Goal: Task Accomplishment & Management: Complete application form

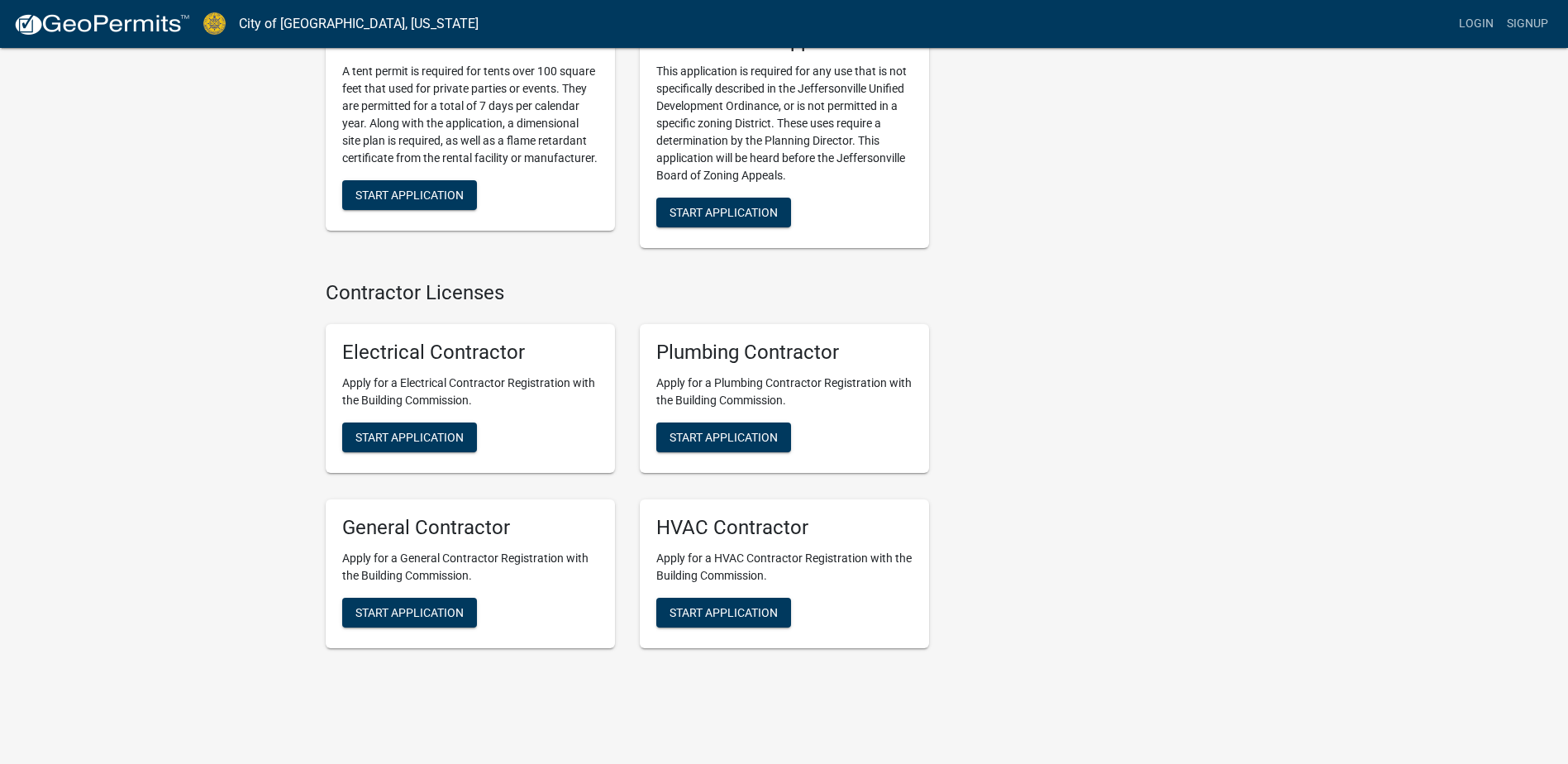
scroll to position [3259, 0]
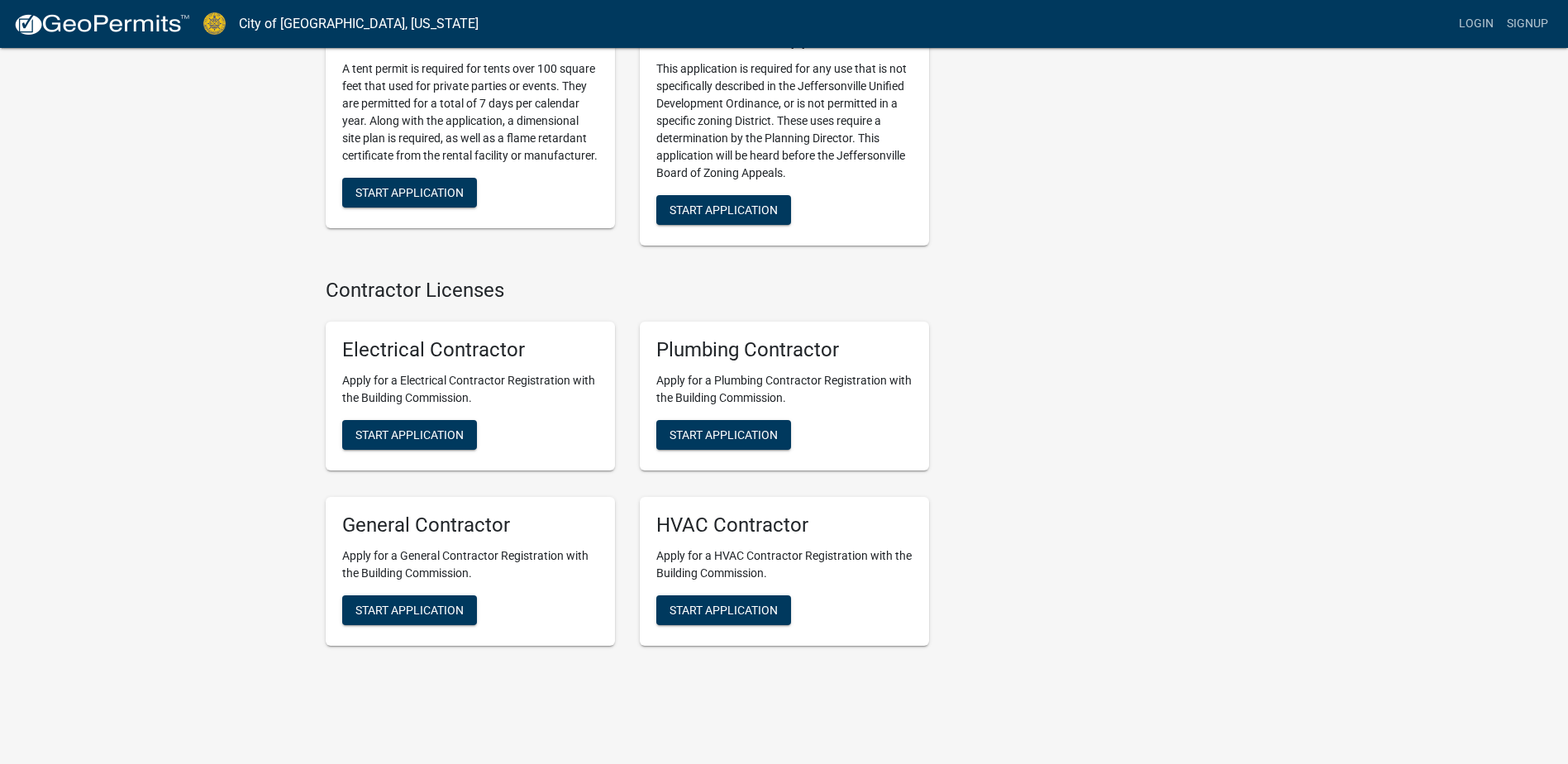
click at [723, 434] on div "Plumbing Contractor Apply for a Plumbing Contractor Registration with the Build…" at bounding box center [784, 396] width 289 height 149
click at [716, 428] on span "Start Application" at bounding box center [724, 435] width 108 height 13
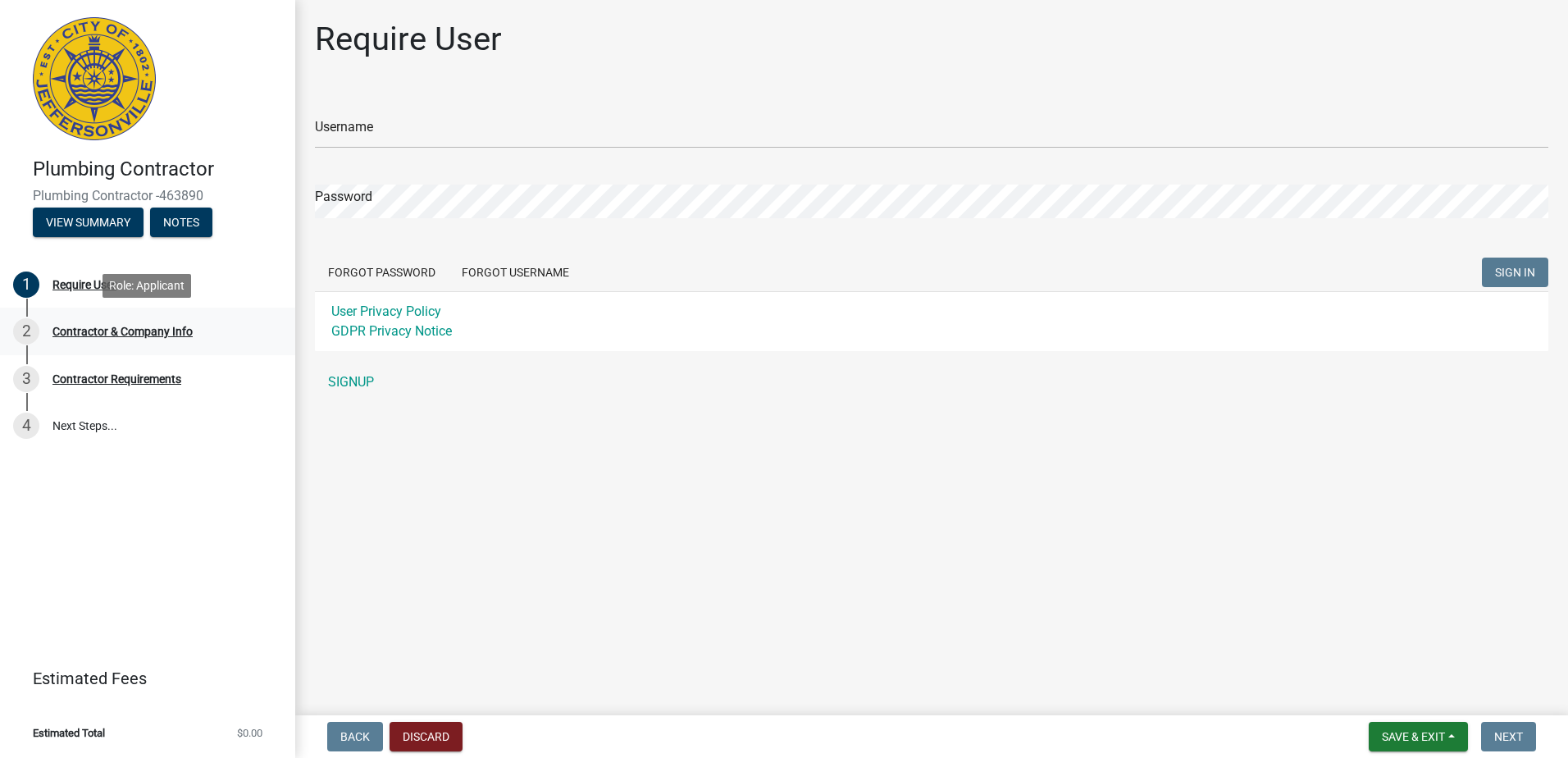
click at [181, 322] on div "2 Contractor & Company Info" at bounding box center [141, 331] width 256 height 26
click at [180, 335] on div "Contractor & Company Info" at bounding box center [122, 331] width 140 height 11
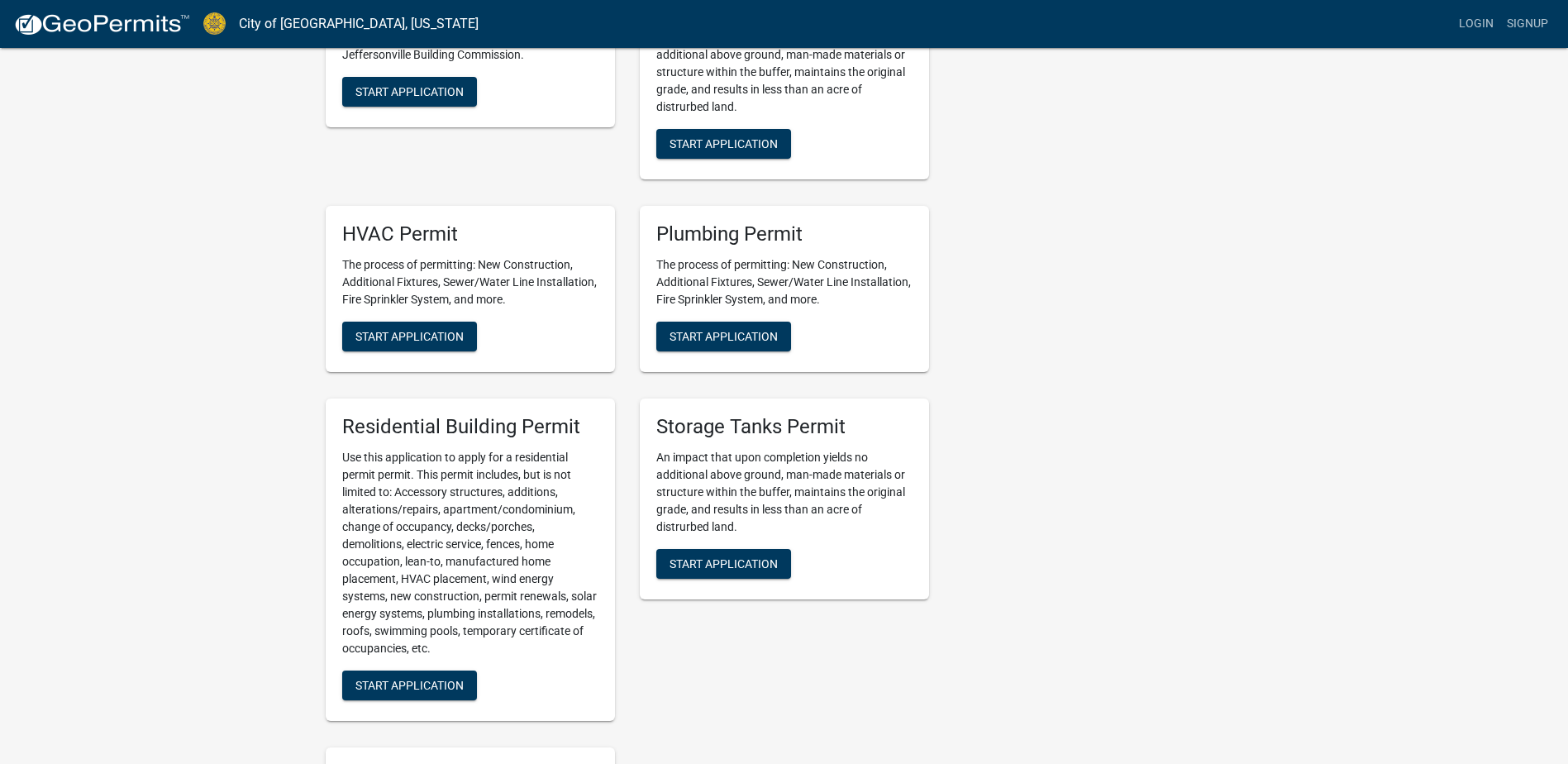
scroll to position [579, 0]
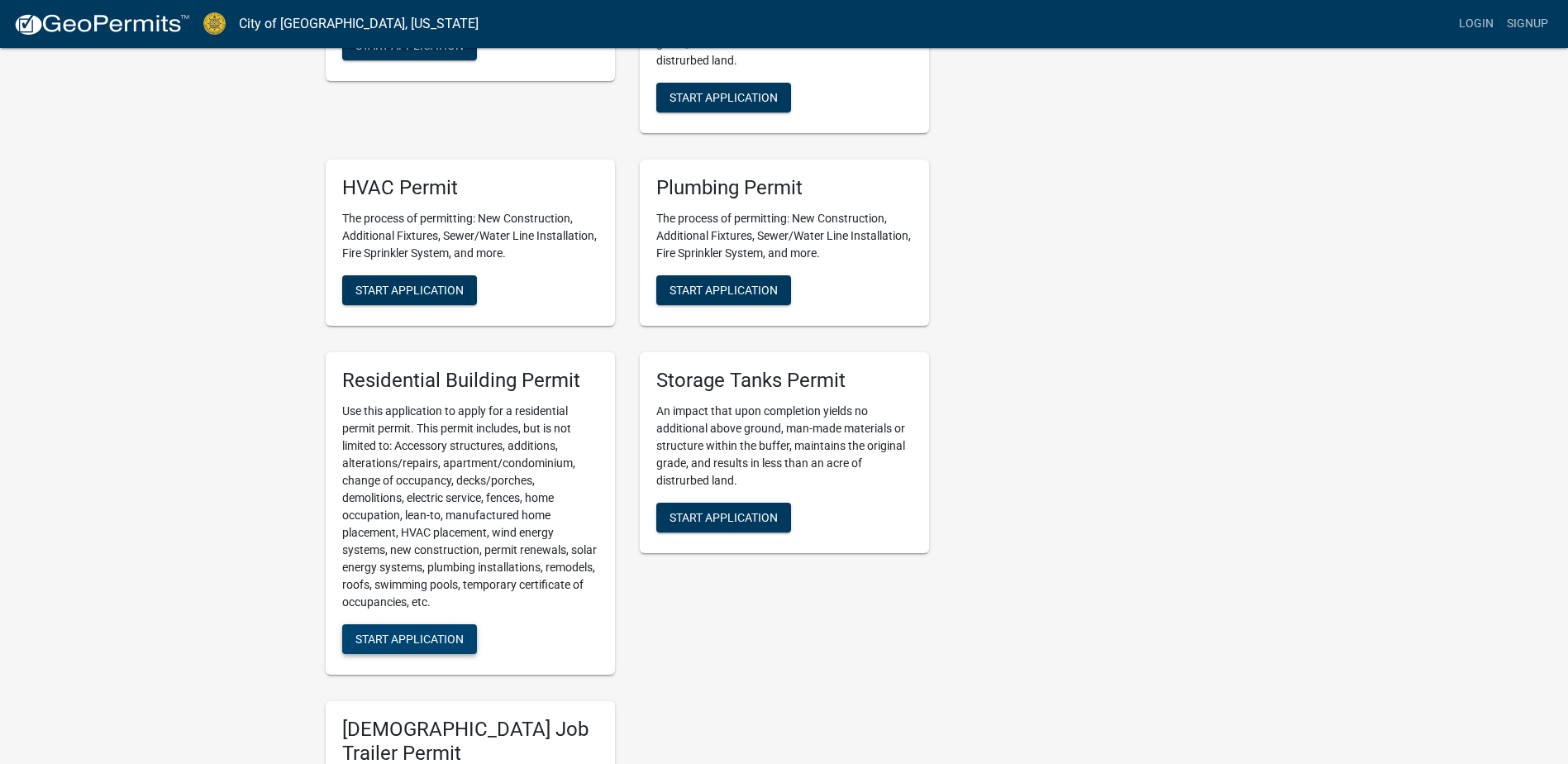
click at [423, 631] on span "Start Application" at bounding box center [410, 638] width 108 height 13
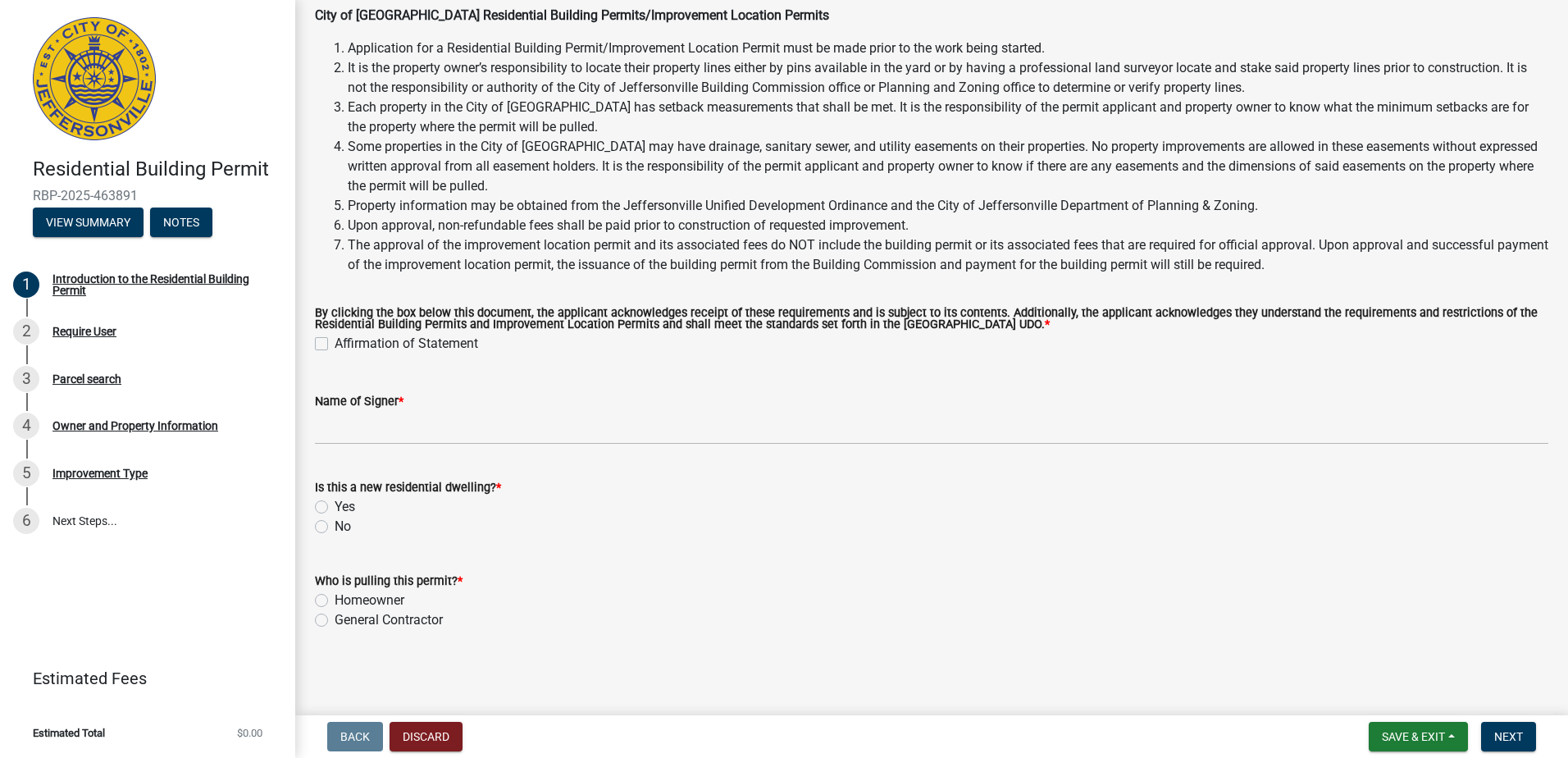
scroll to position [87, 0]
click at [335, 344] on label "Affirmation of Statement" at bounding box center [406, 343] width 144 height 19
click at [335, 344] on input "Affirmation of Statement" at bounding box center [340, 339] width 10 height 10
checkbox input "true"
click at [392, 599] on label "Homeowner" at bounding box center [369, 599] width 70 height 19
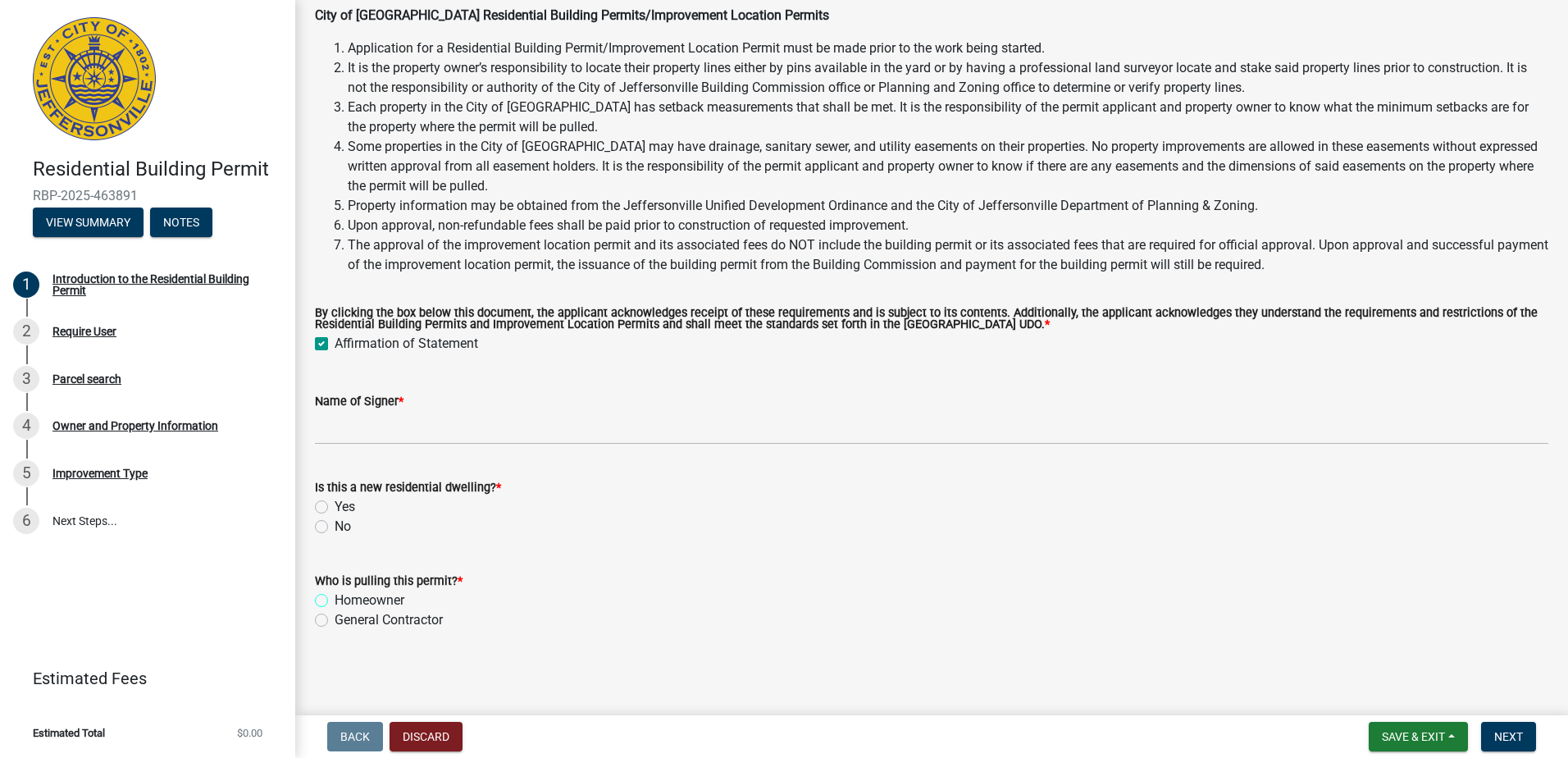
click at [345, 599] on input "Homeowner" at bounding box center [340, 595] width 10 height 10
radio input "true"
click at [335, 506] on label "Yes" at bounding box center [345, 507] width 20 height 19
click at [335, 506] on input "Yes" at bounding box center [340, 502] width 10 height 10
radio input "true"
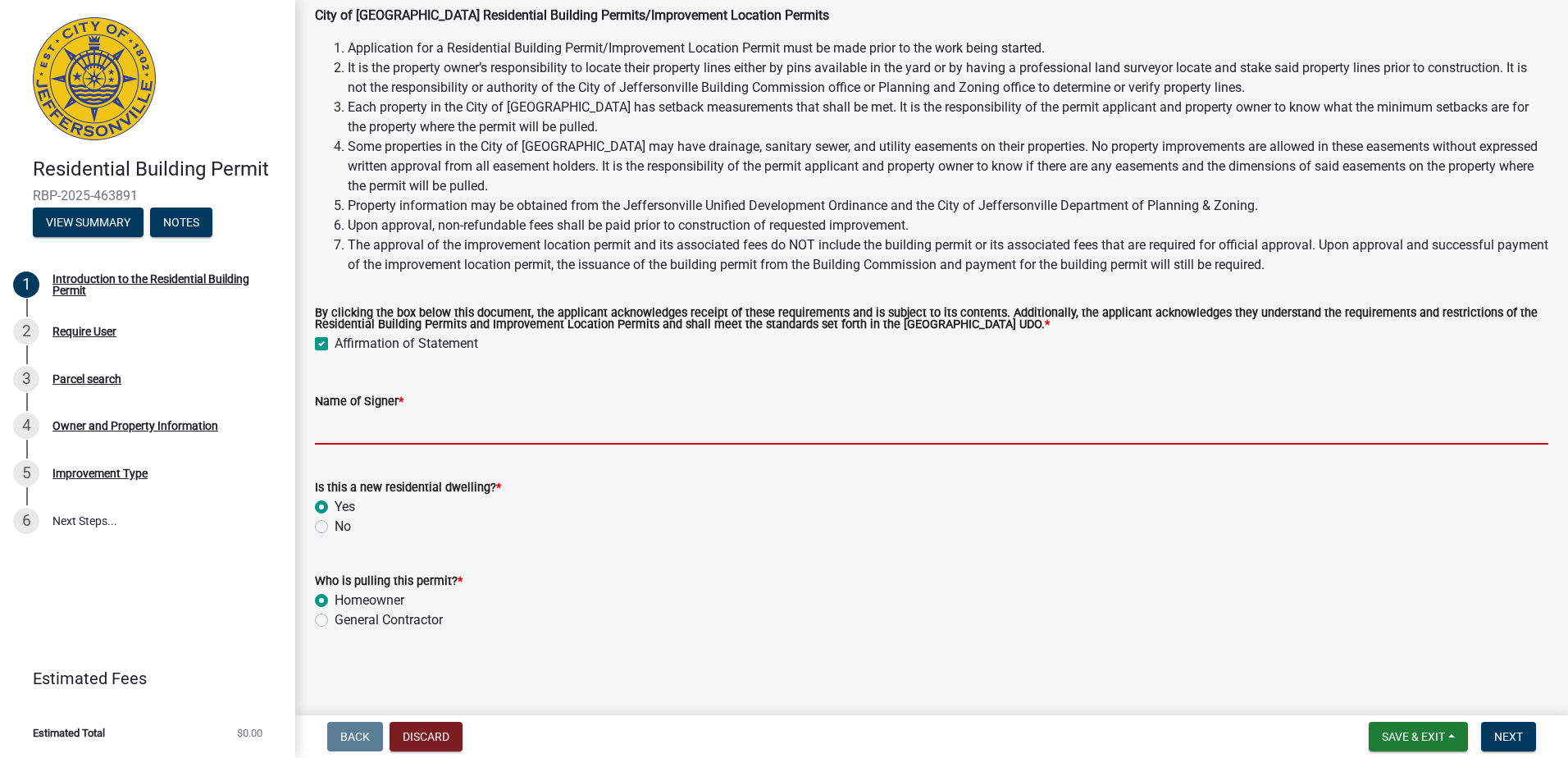
click at [389, 433] on input "Name of Signer *" at bounding box center [931, 428] width 1233 height 33
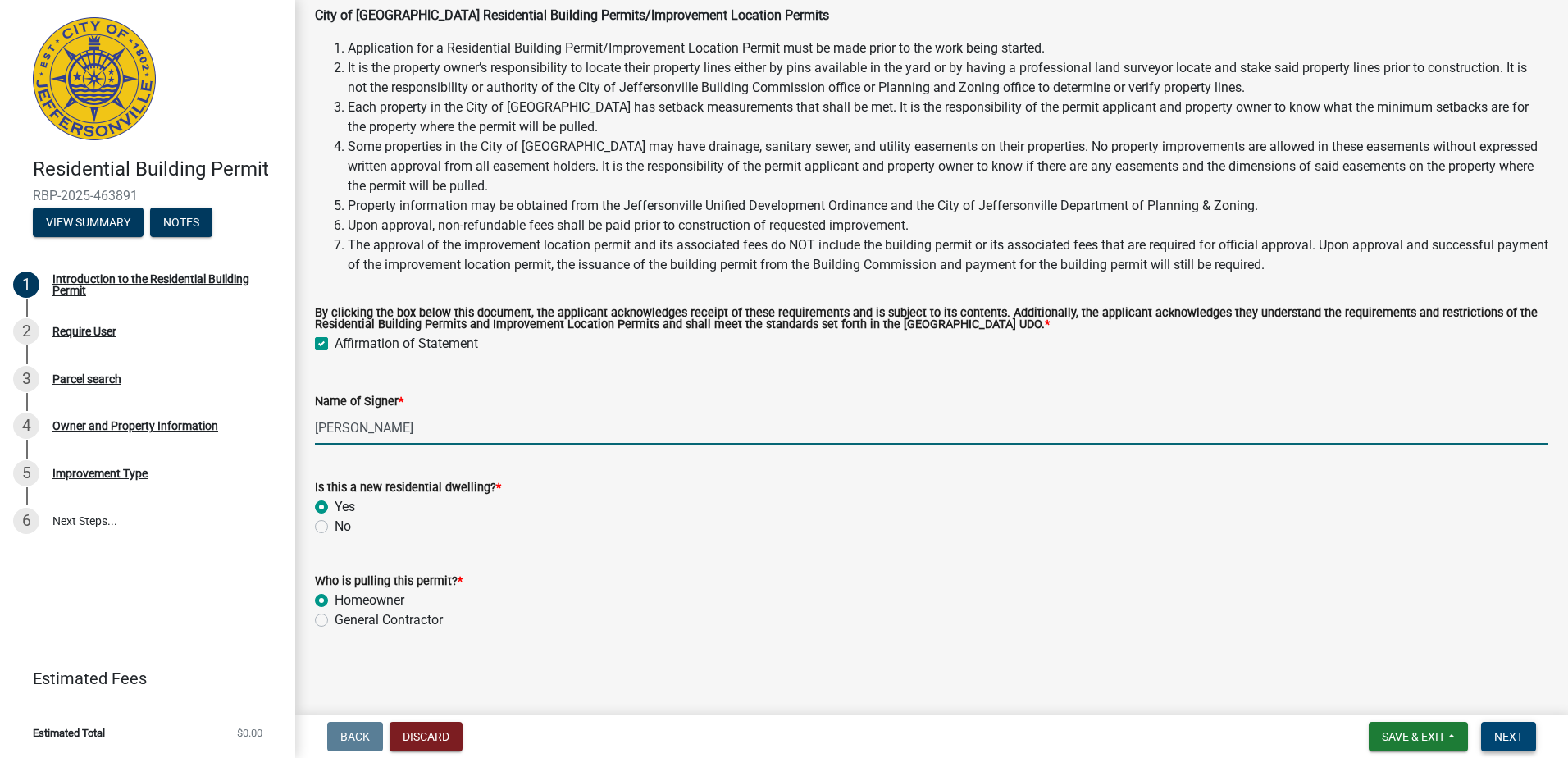
type input "[PERSON_NAME]"
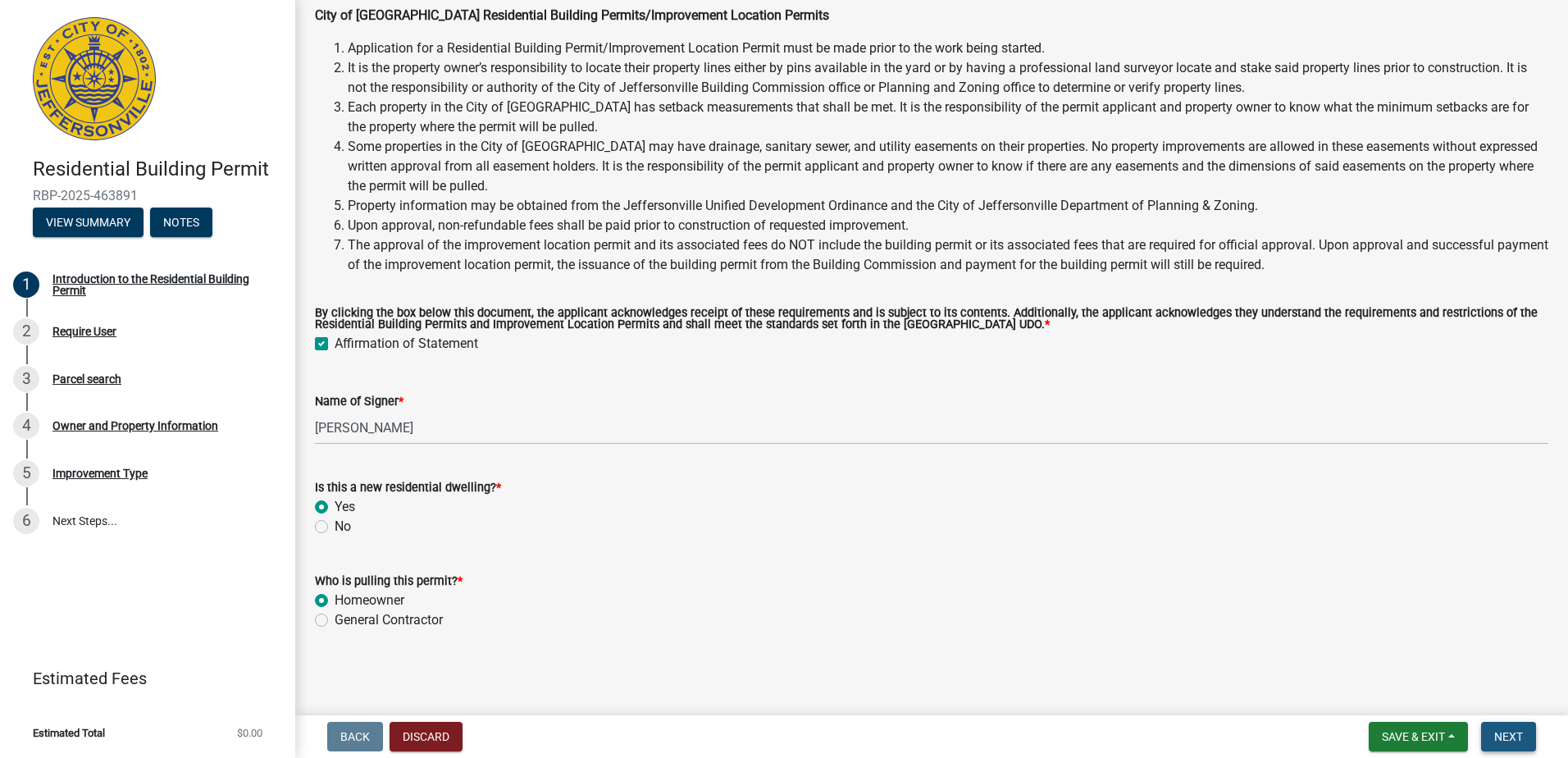
click at [1502, 730] on span "Next" at bounding box center [1509, 737] width 29 height 13
